Goal: Navigation & Orientation: Go to known website

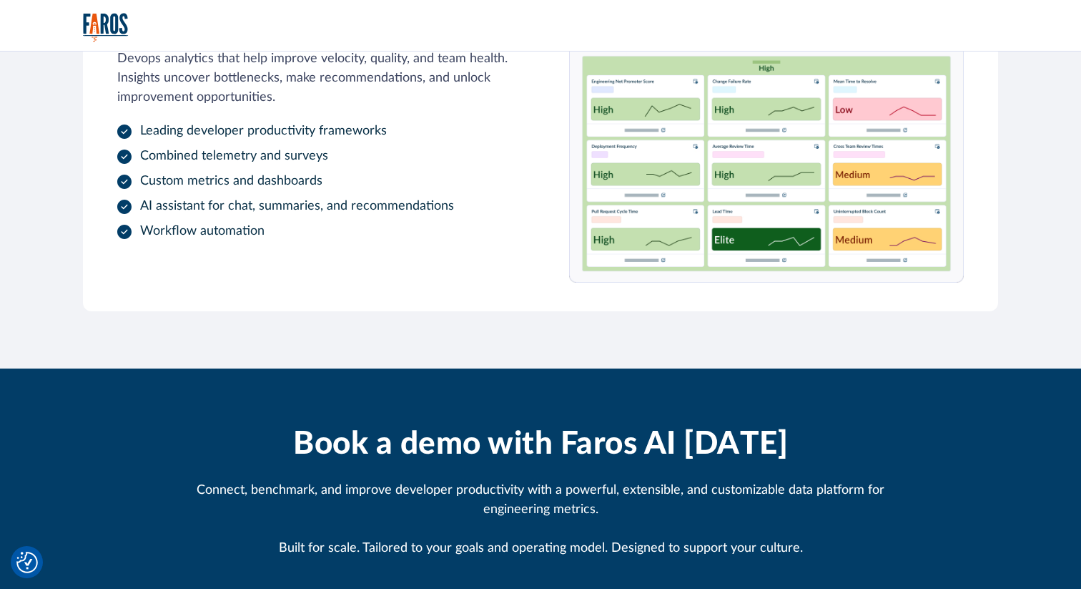
click at [109, 18] on img "home" at bounding box center [106, 27] width 46 height 29
